Goal: Check status

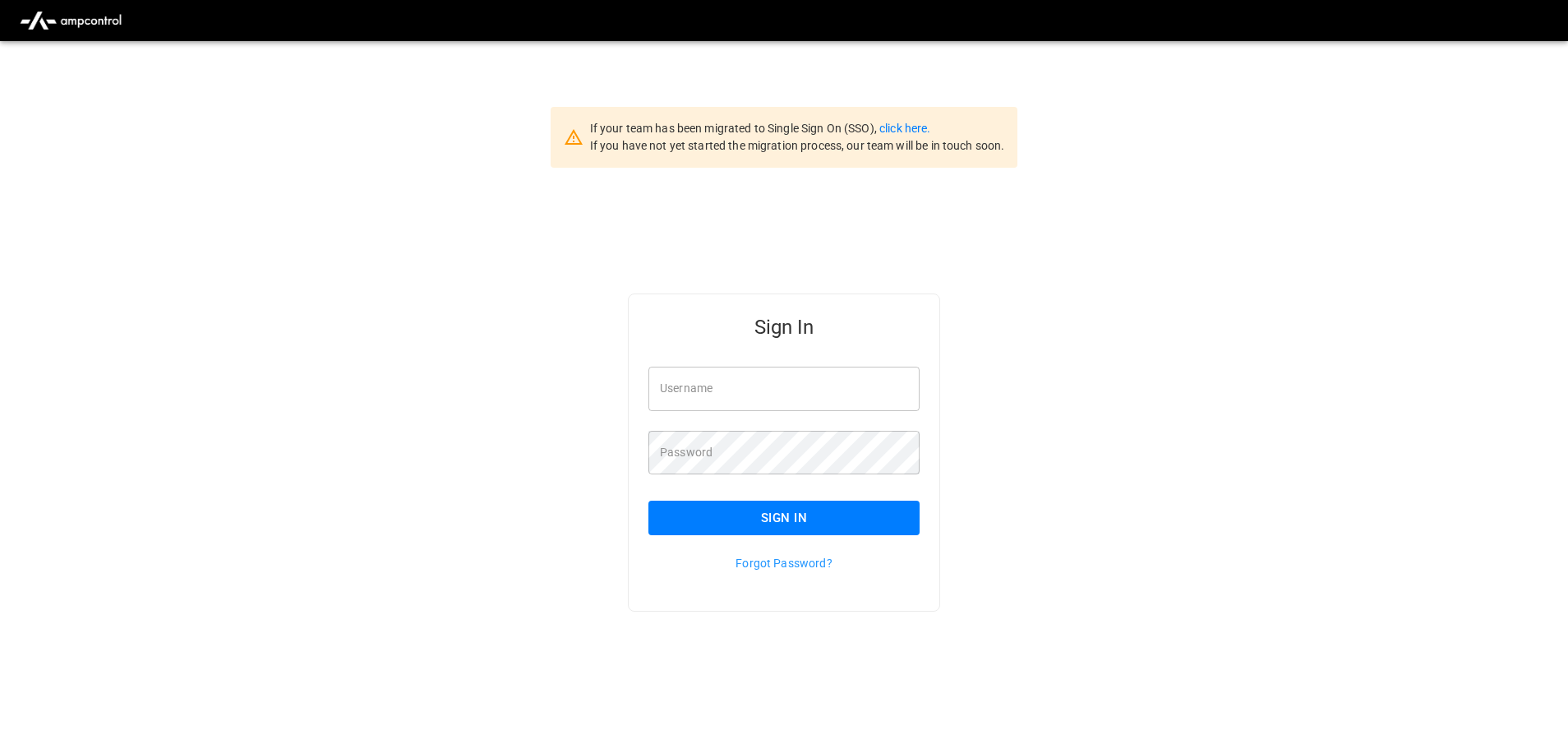
type input "**********"
click at [762, 511] on button "Sign In" at bounding box center [784, 517] width 272 height 34
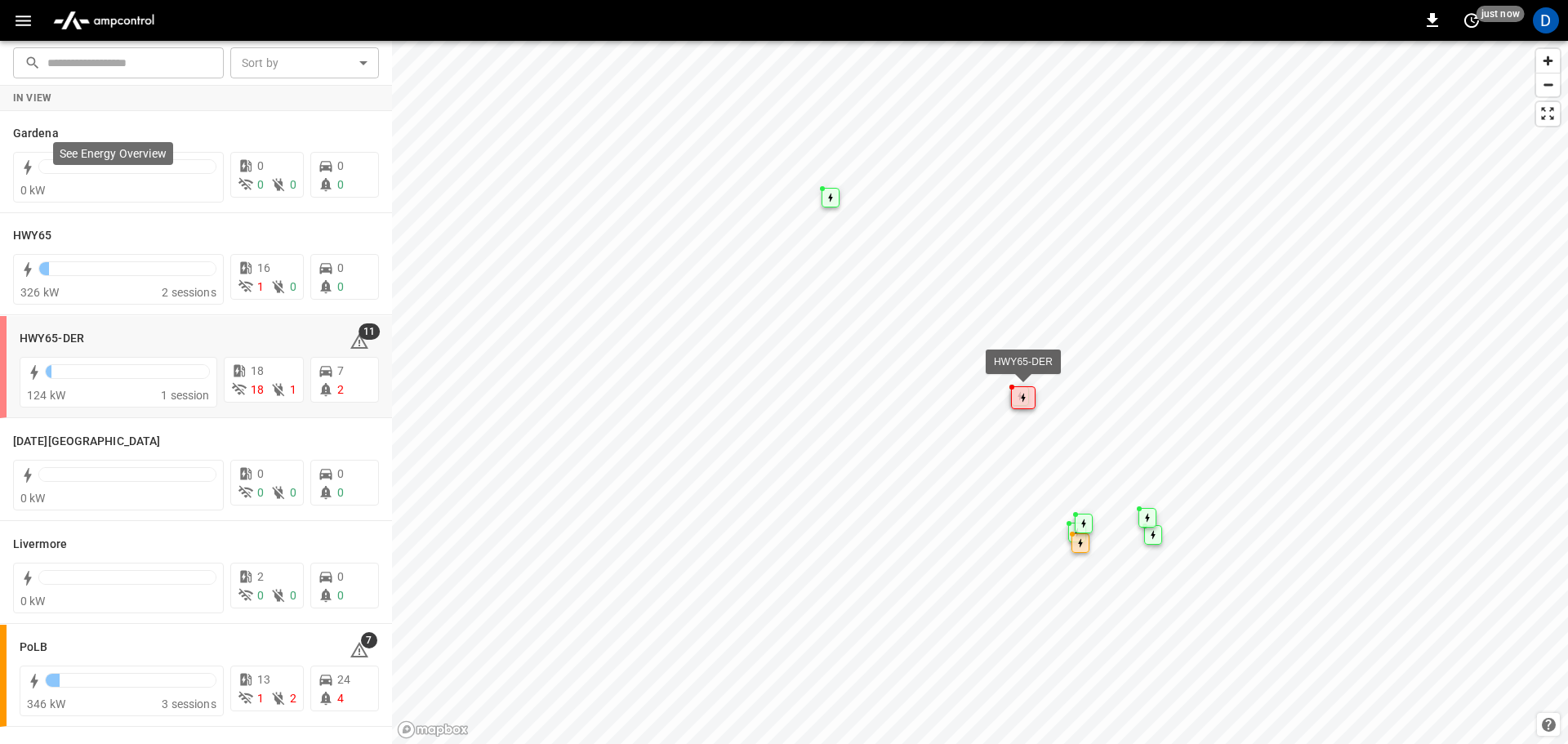
scroll to position [245, 0]
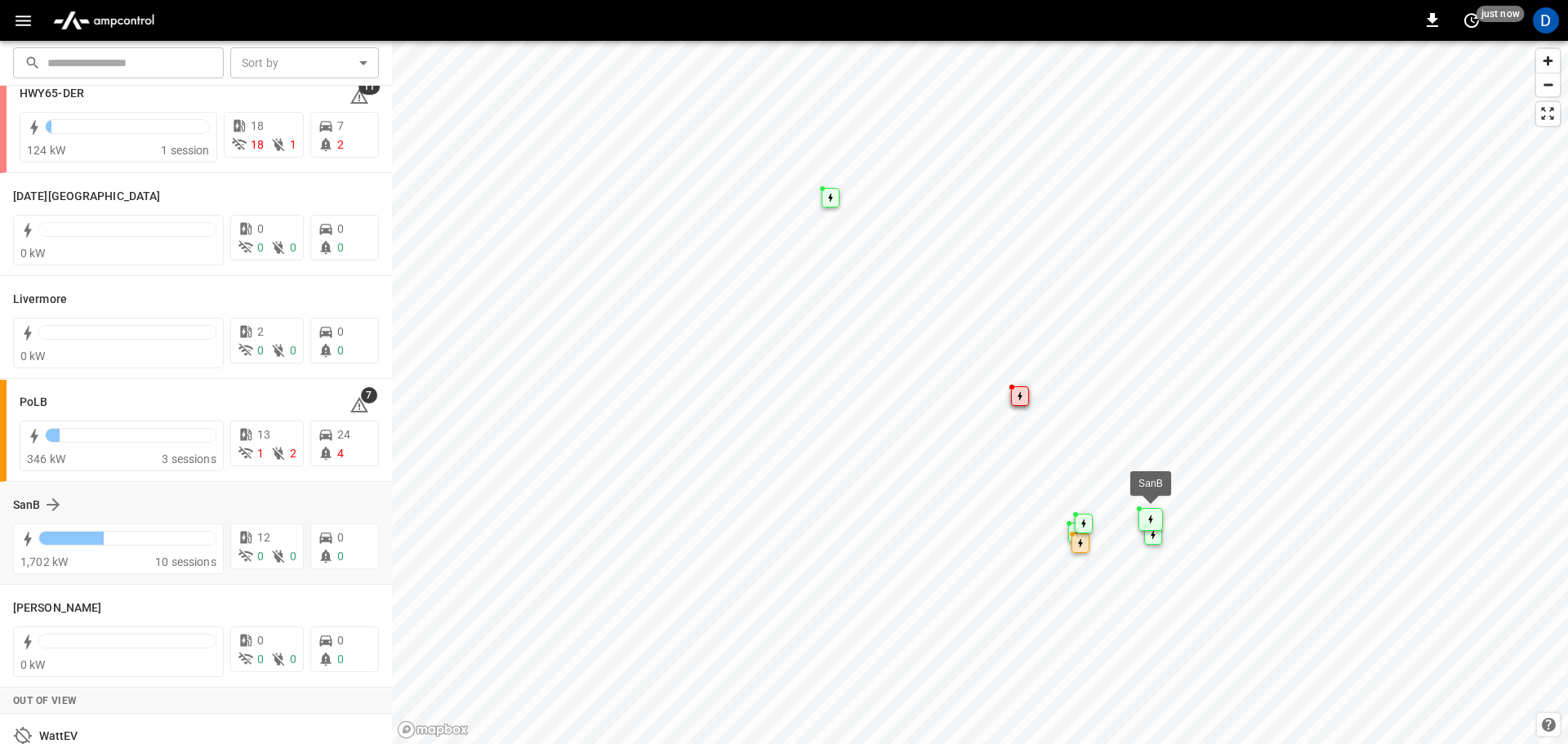
click at [40, 488] on div "SanB 1,702 kW 10 sessions 12 0 0 0 0" at bounding box center [196, 533] width 392 height 102
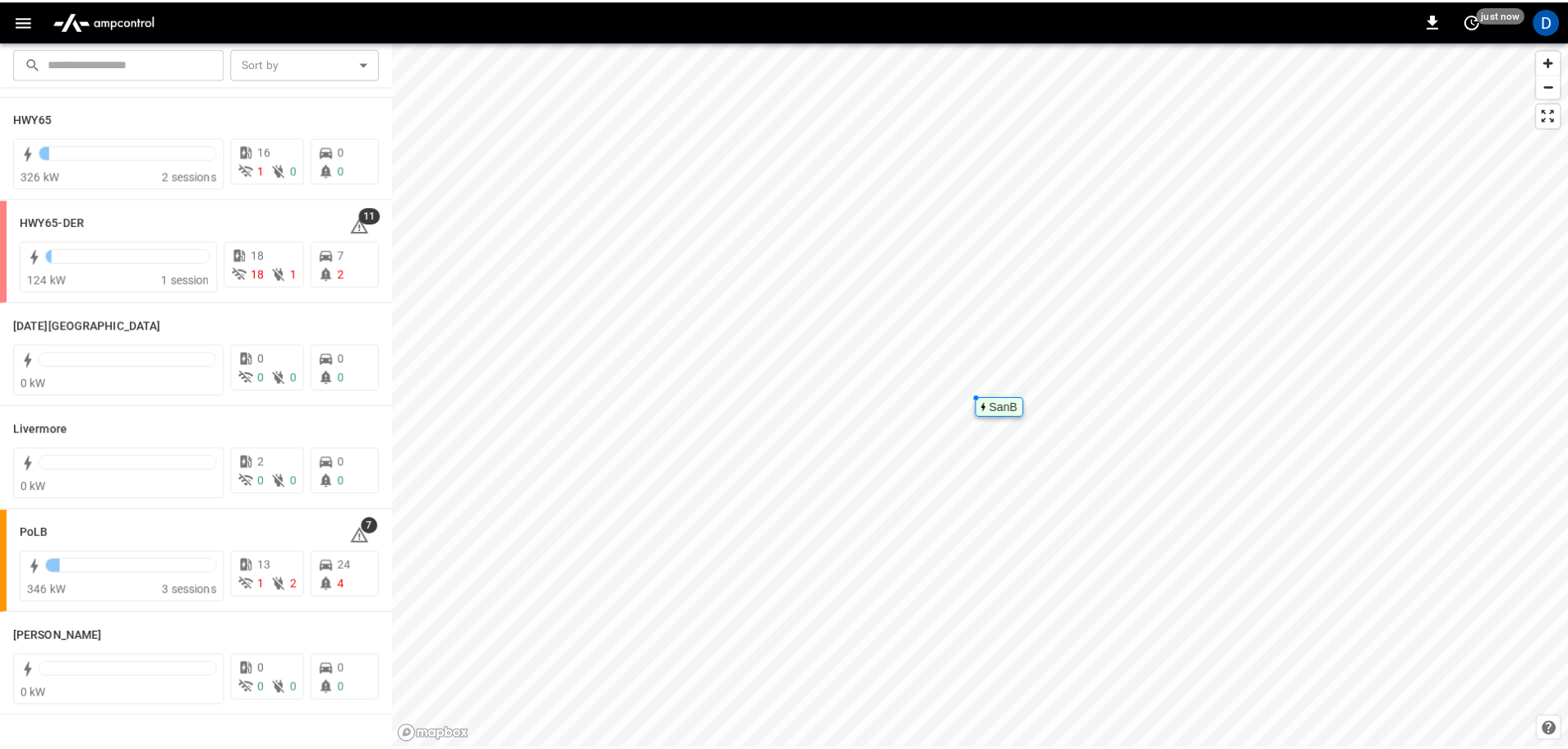
scroll to position [0, 0]
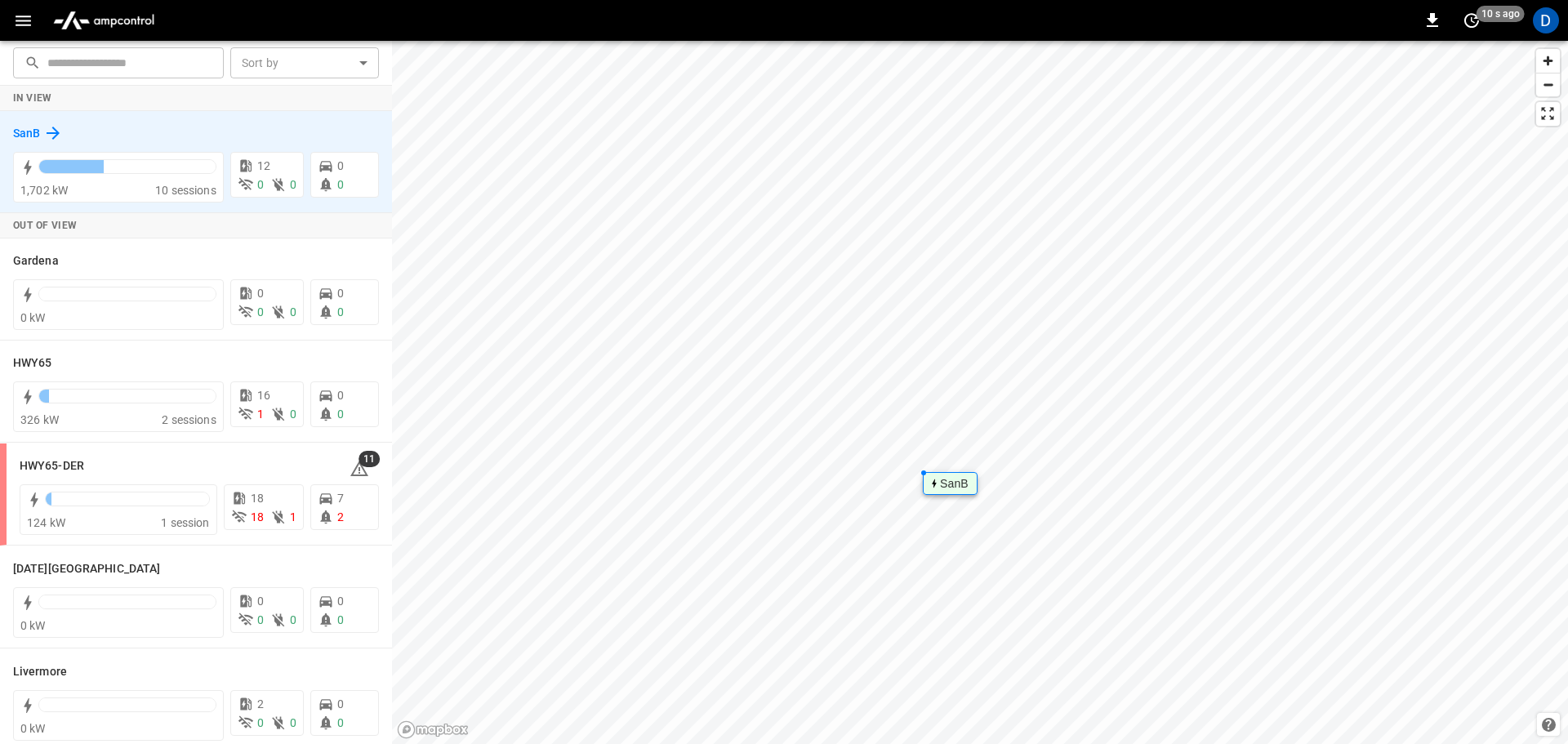
click at [55, 134] on icon at bounding box center [52, 133] width 19 height 19
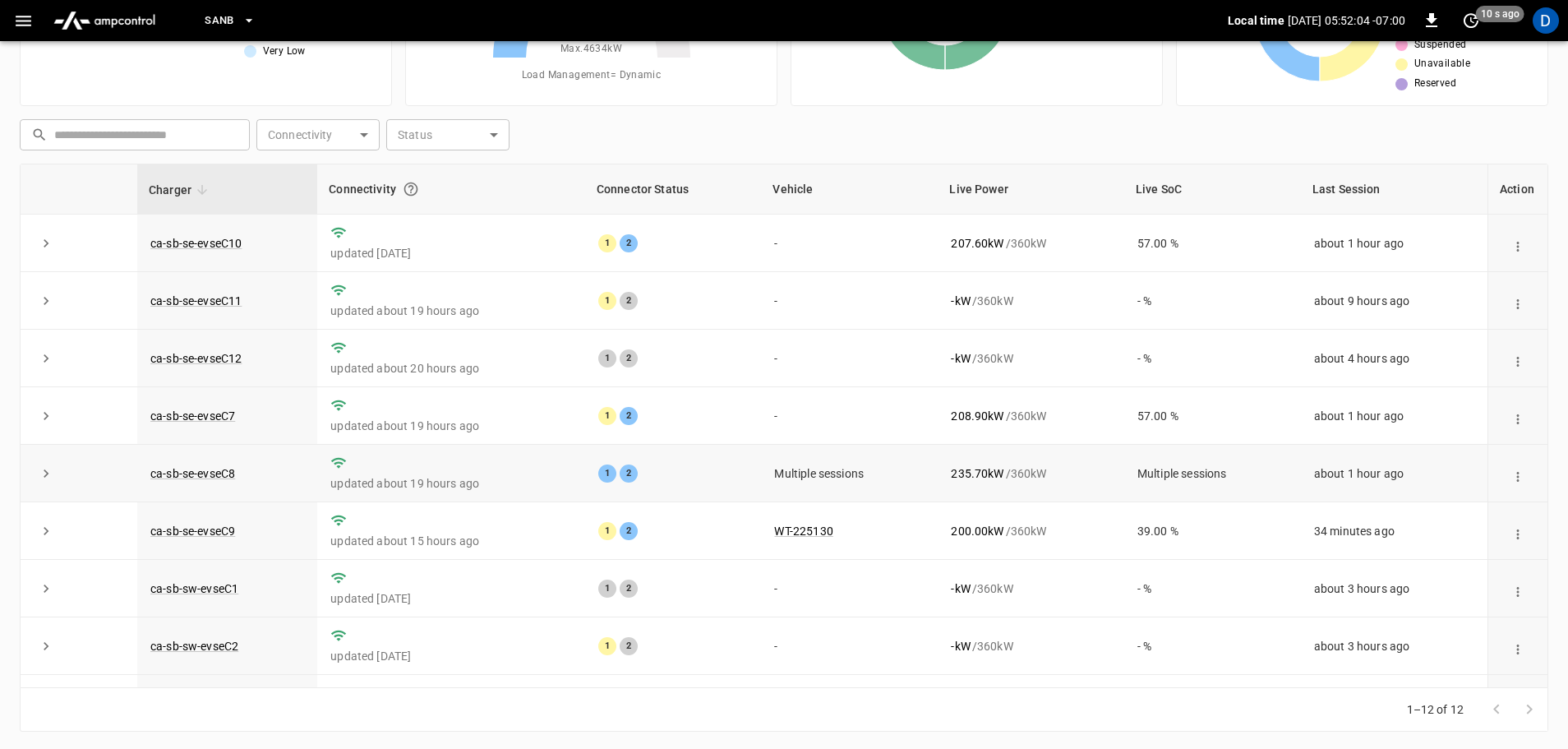
click at [44, 476] on icon "expand row" at bounding box center [46, 474] width 17 height 17
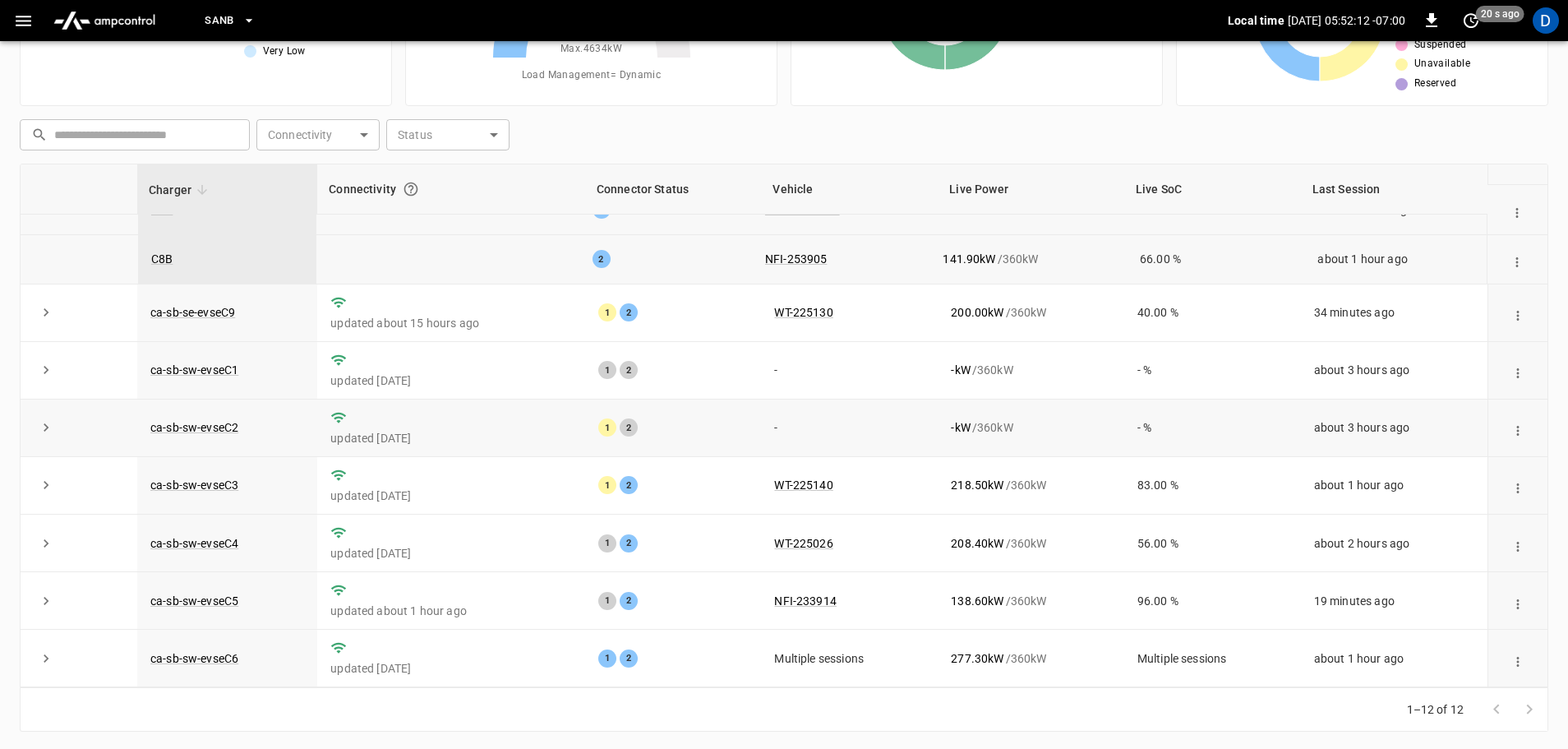
scroll to position [167, 0]
click at [36, 657] on button "expand row" at bounding box center [45, 655] width 25 height 25
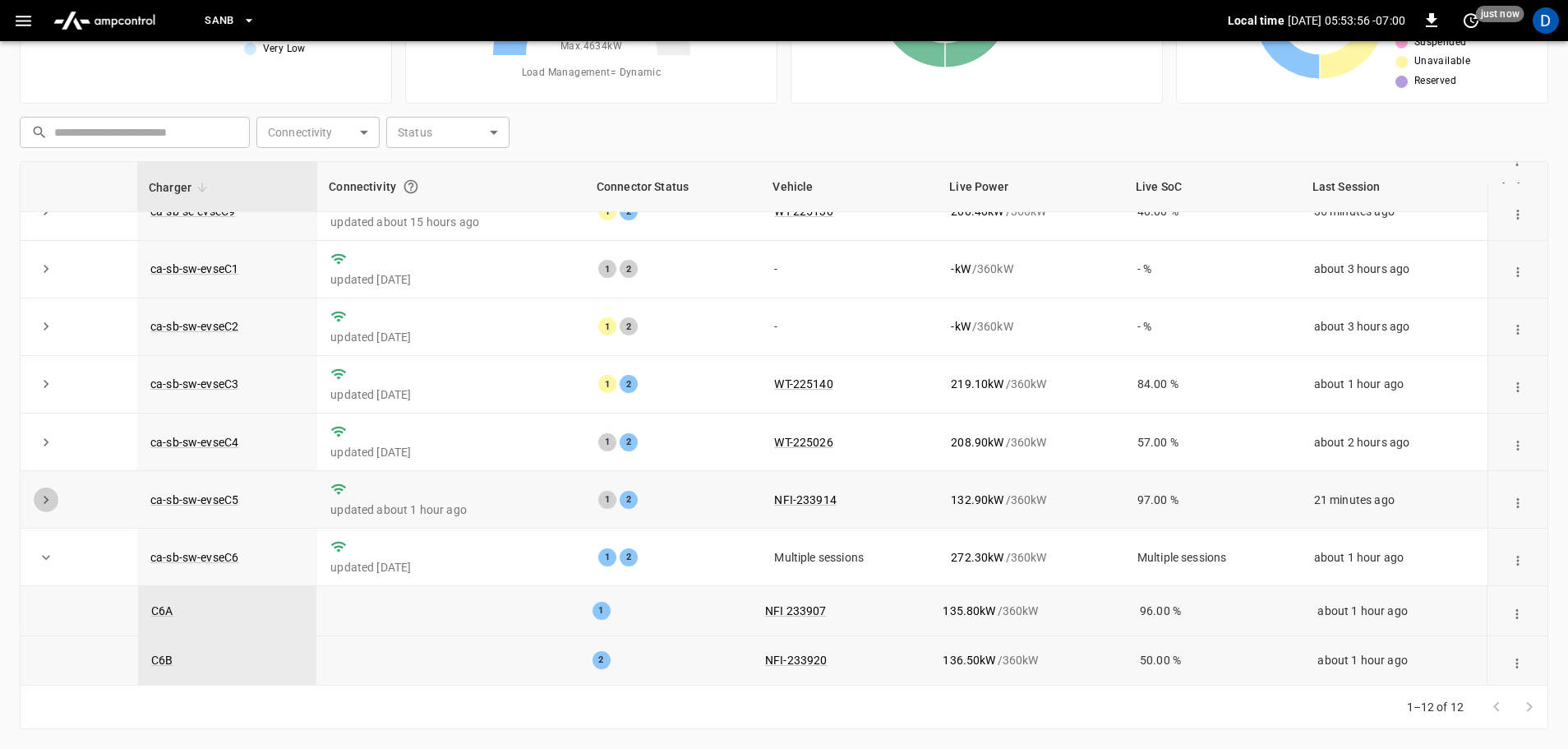
click at [48, 496] on icon "expand row" at bounding box center [46, 500] width 17 height 17
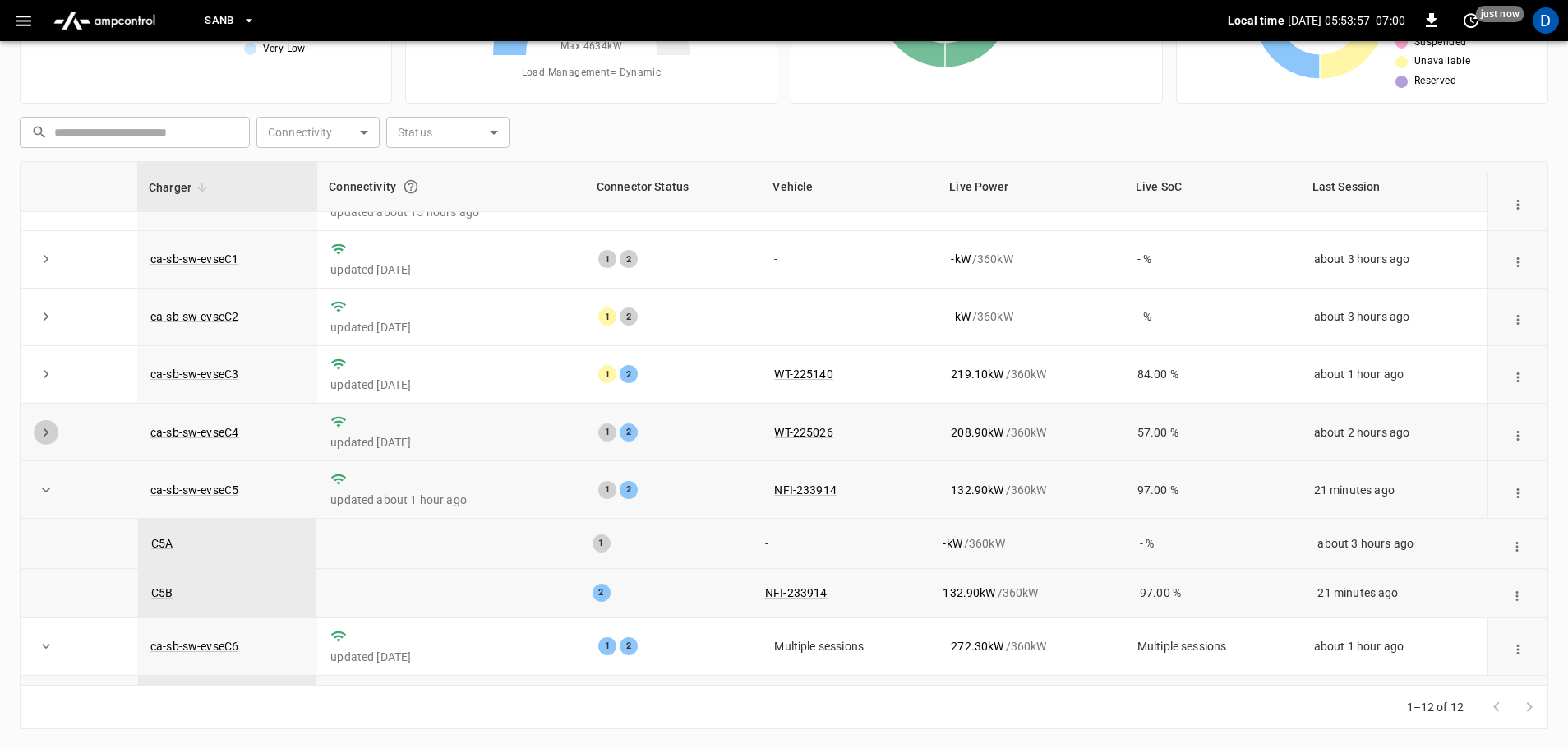
click at [44, 440] on icon "expand row" at bounding box center [46, 433] width 17 height 17
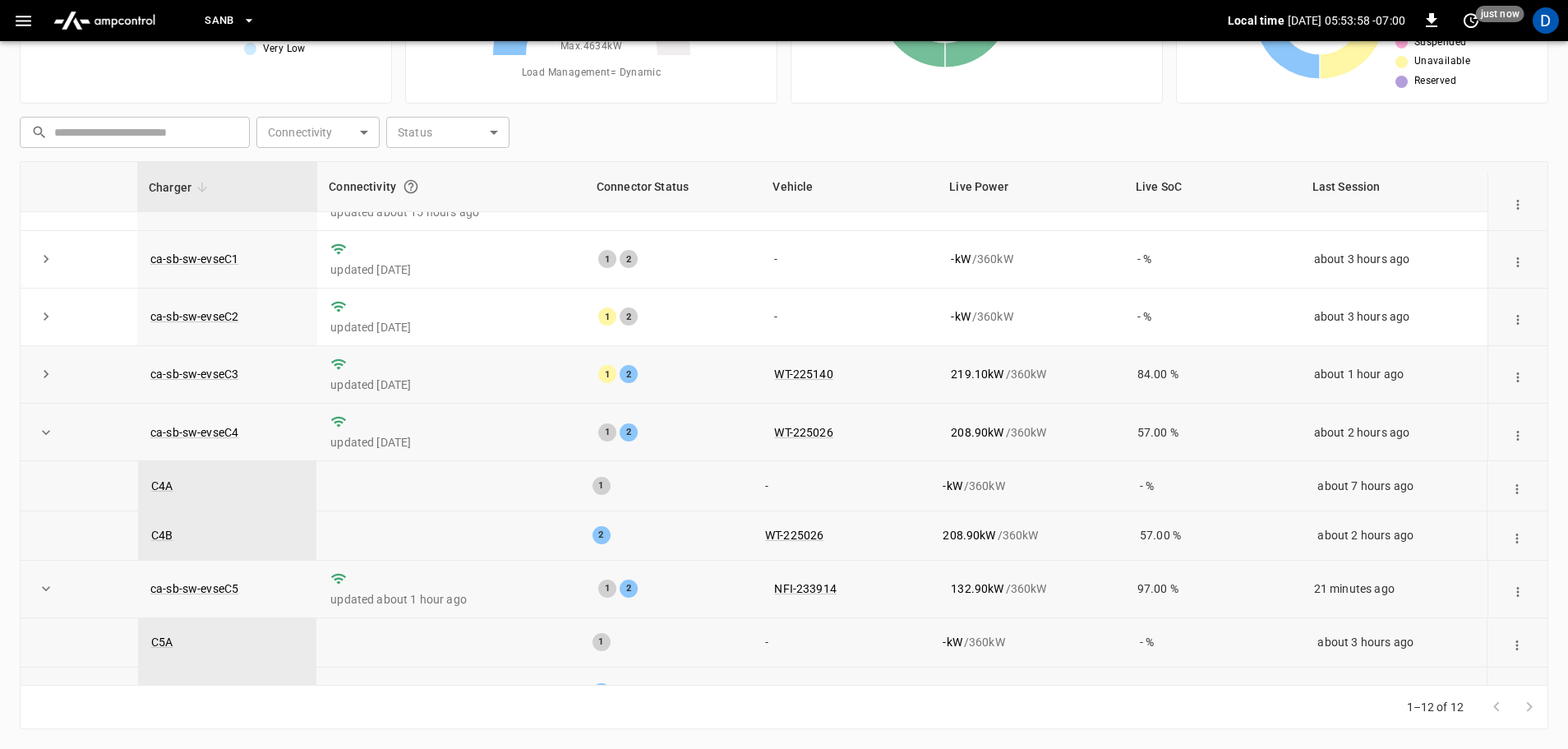
click at [50, 373] on icon "expand row" at bounding box center [46, 374] width 17 height 17
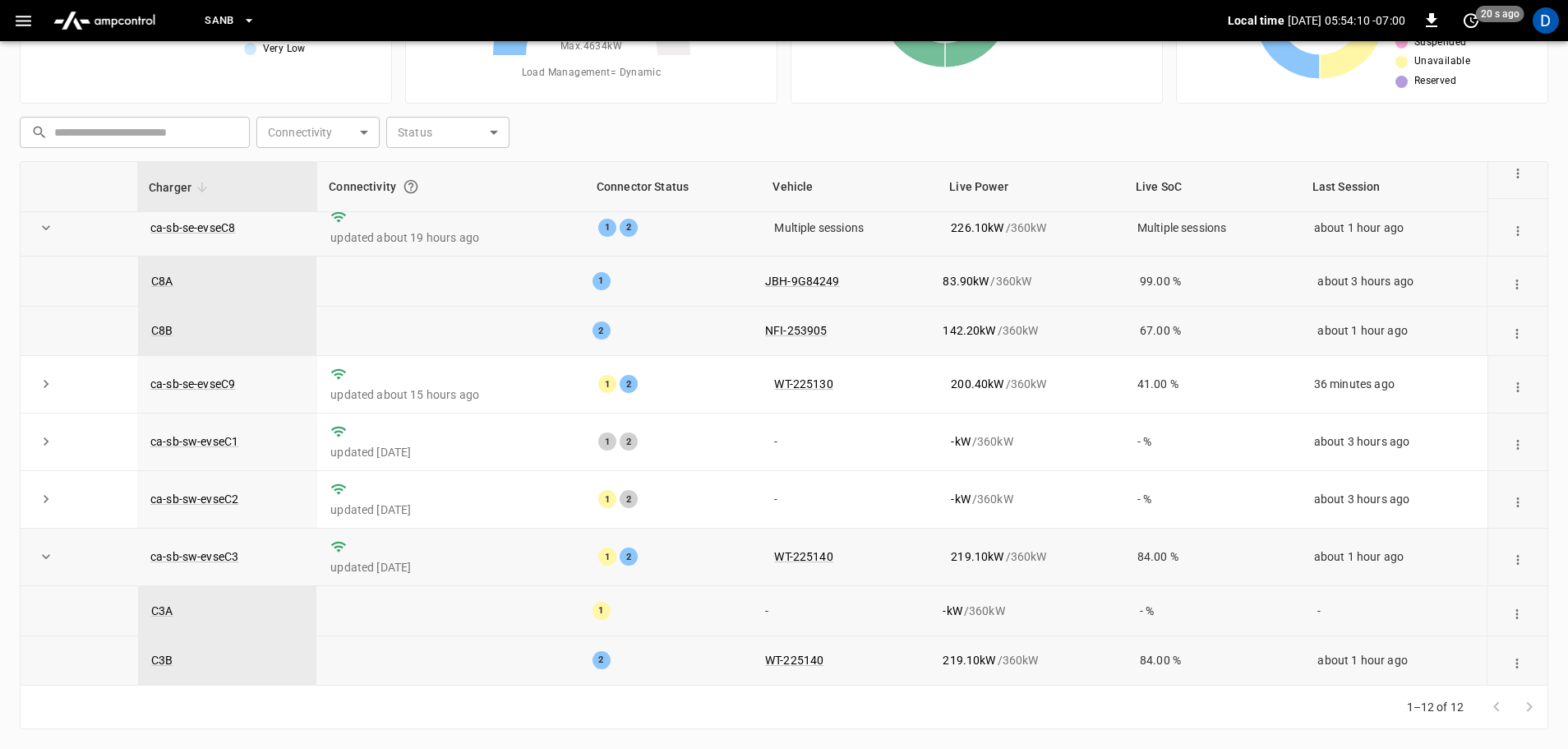
scroll to position [230, 0]
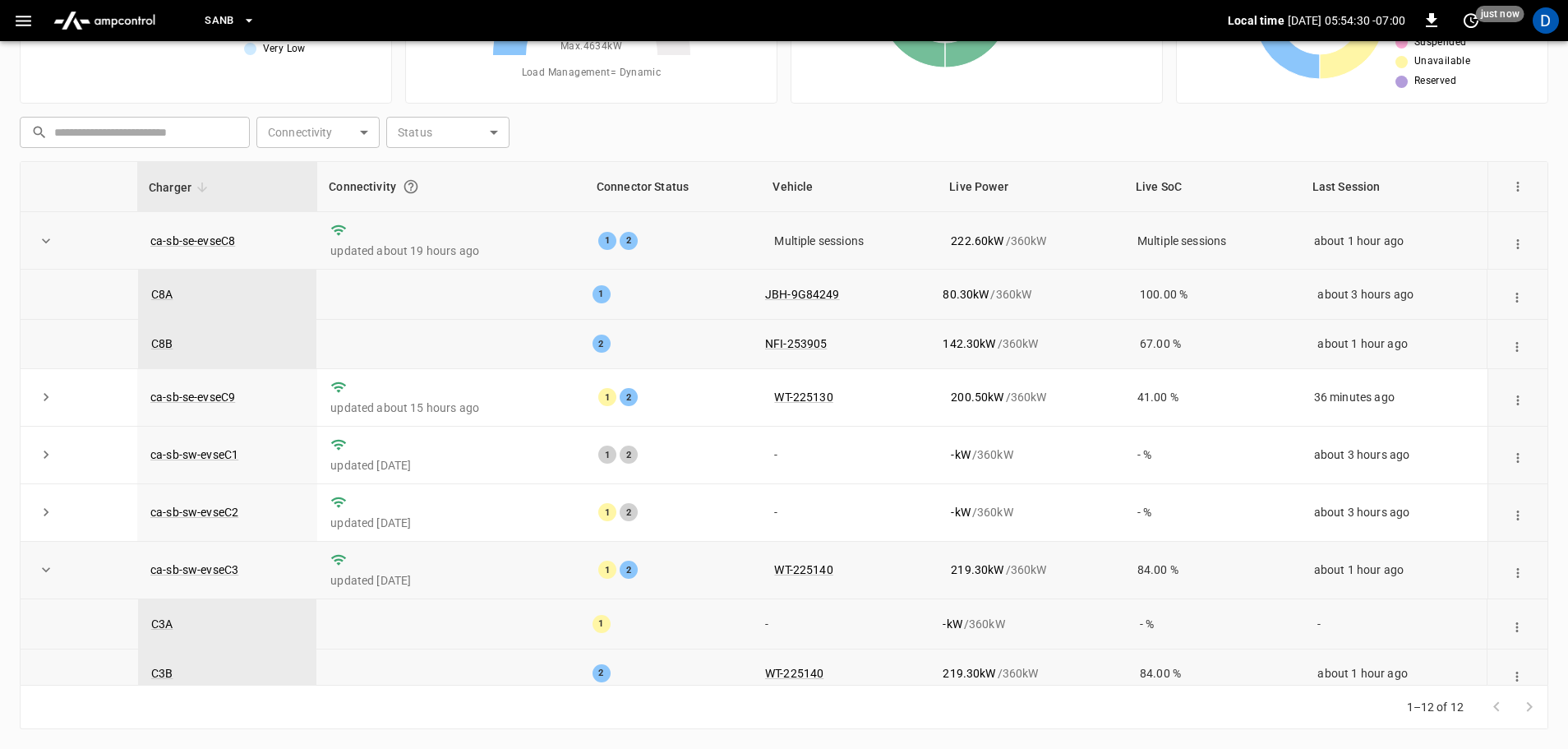
drag, startPoint x: 663, startPoint y: 131, endPoint x: 664, endPoint y: 146, distance: 15.0
click at [663, 131] on icon at bounding box center [592, 56] width 206 height 206
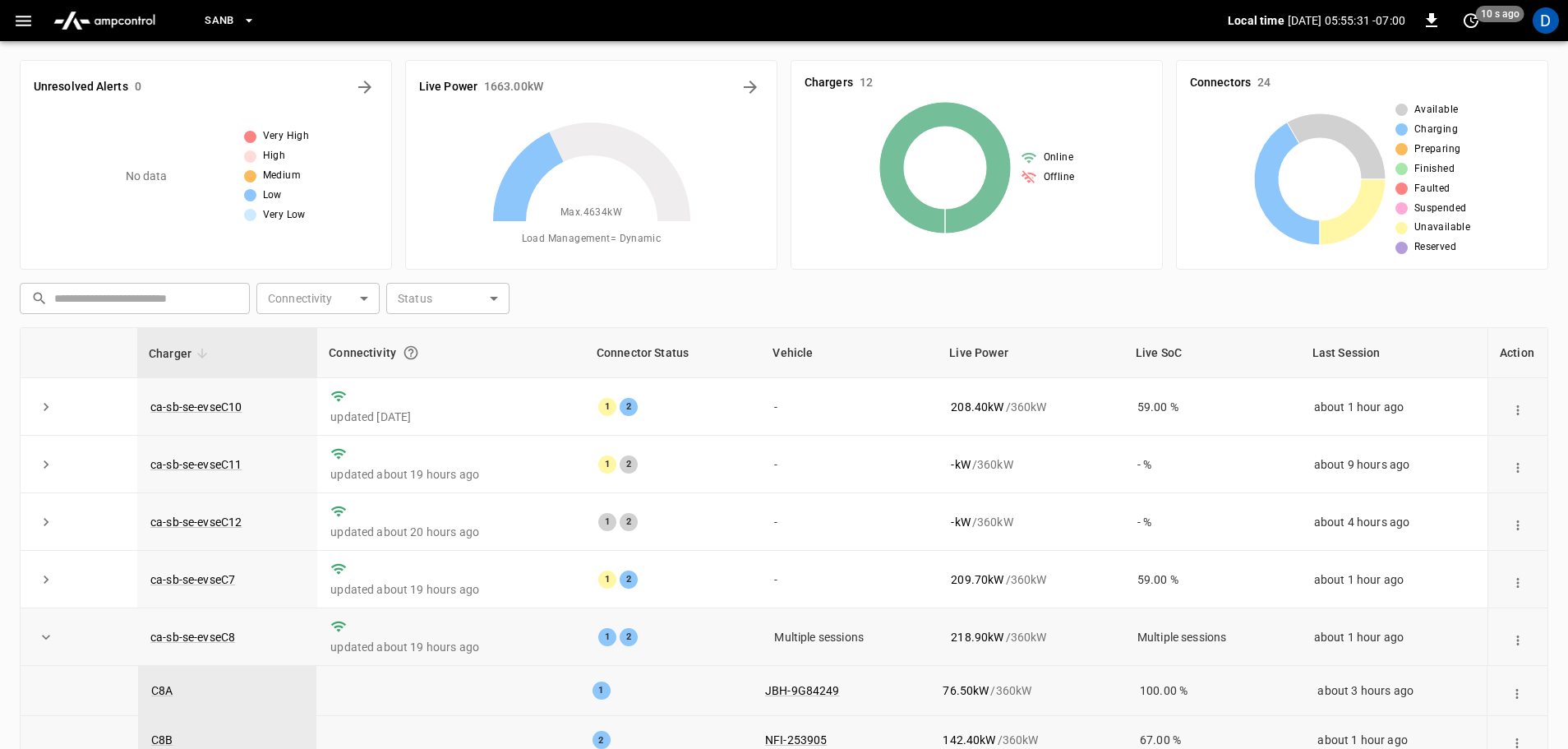
scroll to position [0, 0]
click at [638, 312] on icon at bounding box center [592, 222] width 206 height 206
drag, startPoint x: 740, startPoint y: 289, endPoint x: 754, endPoint y: 310, distance: 25.2
click at [740, 289] on div "​ ​ Connectivity ​ Connectivity Status ​ Status" at bounding box center [780, 296] width 1536 height 38
